Goal: Navigation & Orientation: Find specific page/section

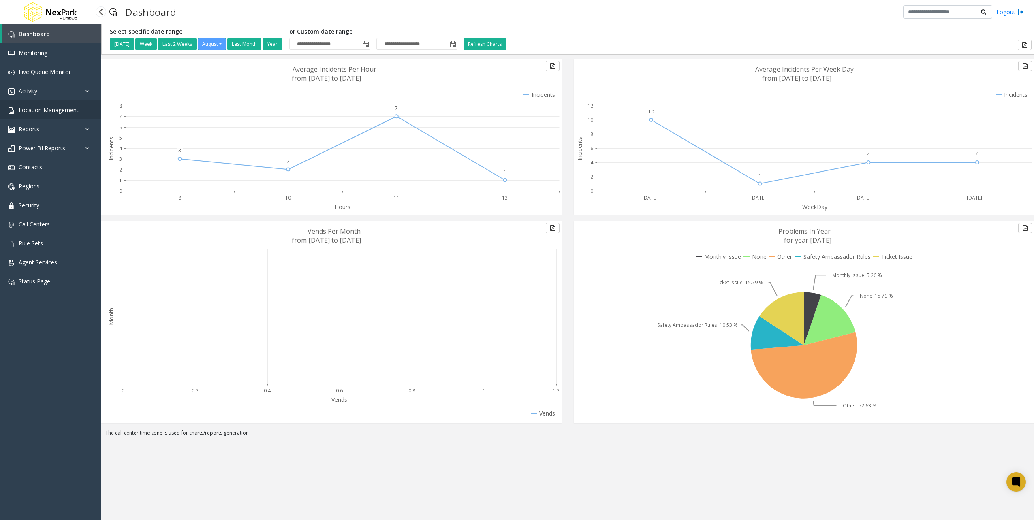
click at [57, 110] on span "Location Management" at bounding box center [49, 110] width 60 height 8
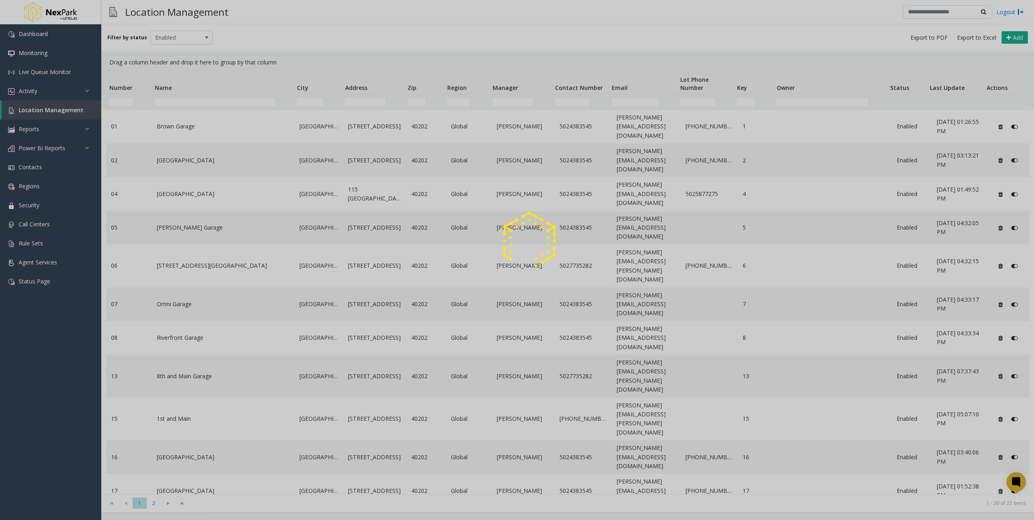
drag, startPoint x: 200, startPoint y: 172, endPoint x: 203, endPoint y: 176, distance: 4.7
click at [200, 171] on div at bounding box center [517, 260] width 1034 height 520
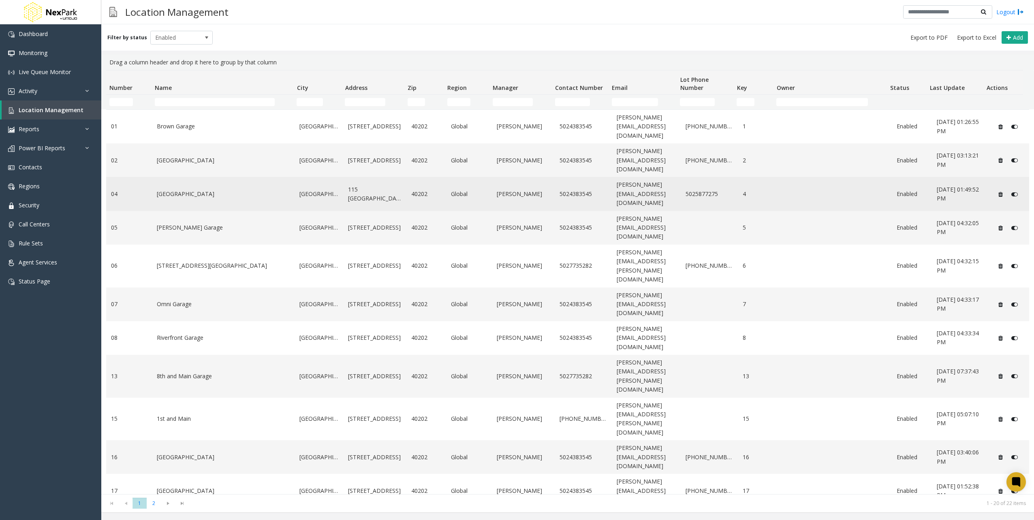
click at [218, 190] on link "[GEOGRAPHIC_DATA]" at bounding box center [223, 194] width 133 height 9
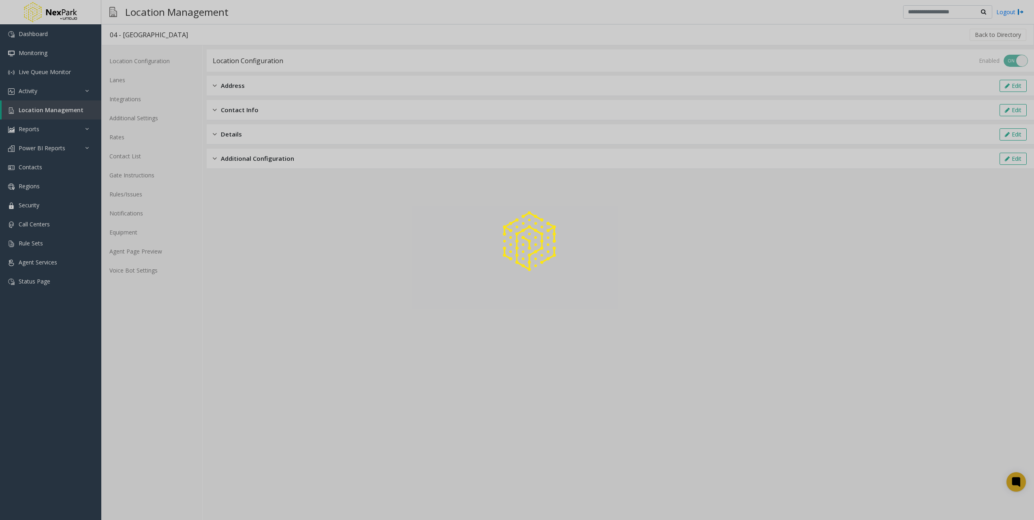
click at [155, 256] on div at bounding box center [517, 260] width 1034 height 520
click at [153, 249] on div at bounding box center [517, 260] width 1034 height 520
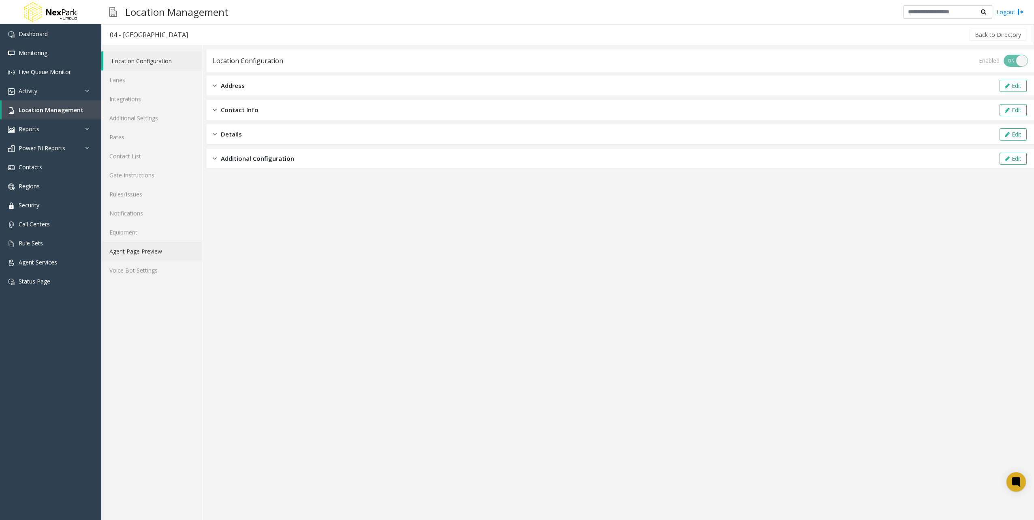
click at [153, 247] on link "Agent Page Preview" at bounding box center [151, 251] width 101 height 19
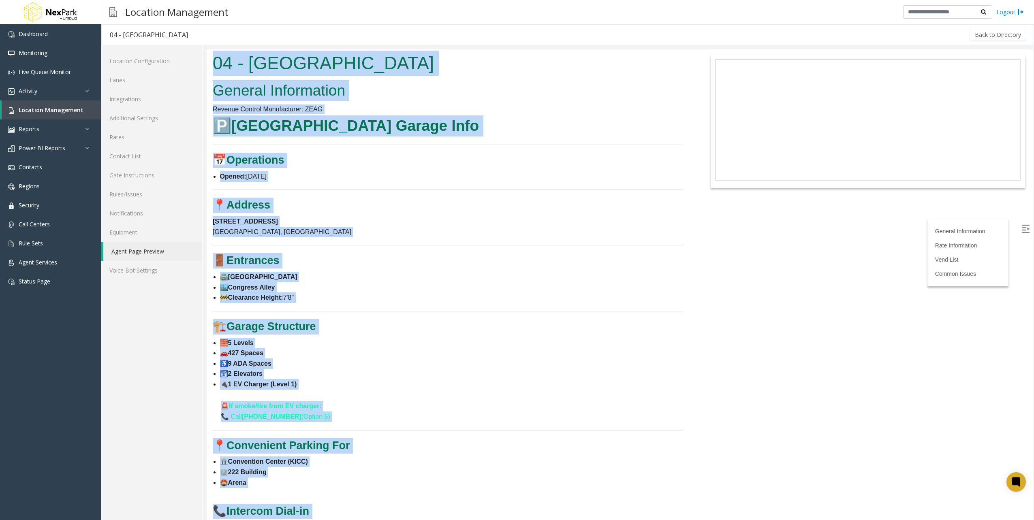
drag, startPoint x: 312, startPoint y: 346, endPoint x: 199, endPoint y: 67, distance: 300.9
click at [207, 67] on html "04 - [GEOGRAPHIC_DATA] General Information Revenue Control Manufacturer: ZEAG 🅿…" at bounding box center [620, 284] width 826 height 471
copy body "06 - Loremipsu Dolors Ametco Adipisc Elitseddoei Tempori Utlabor Etdoloremagn: …"
